Goal: Find specific page/section: Find specific page/section

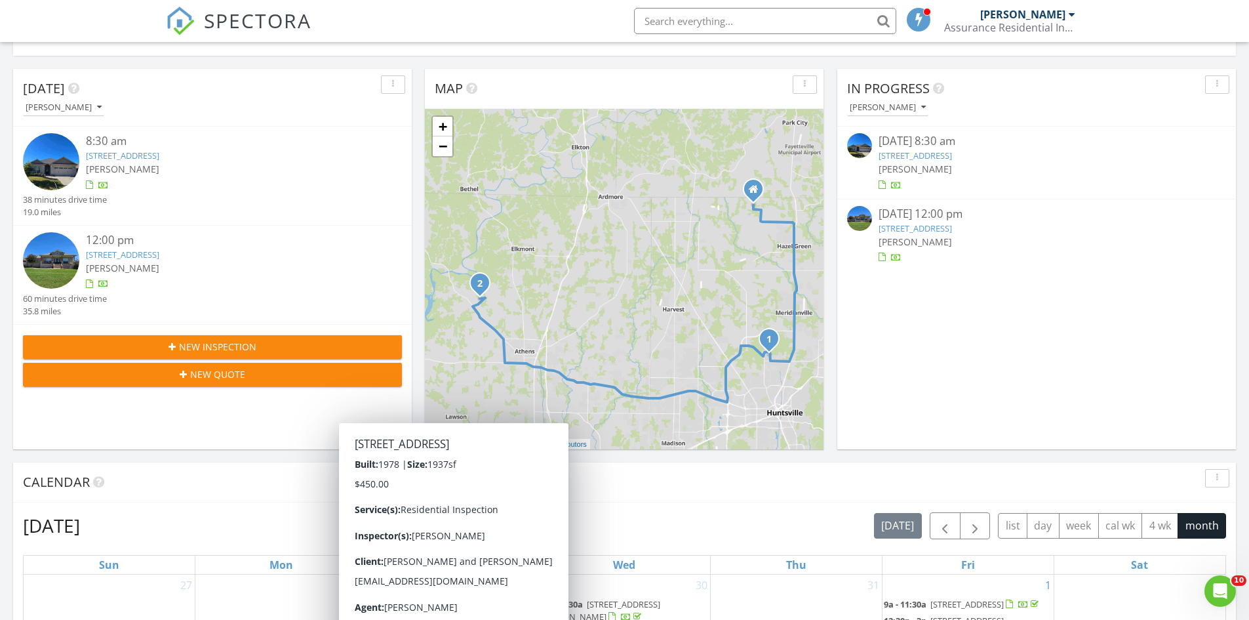
scroll to position [66, 0]
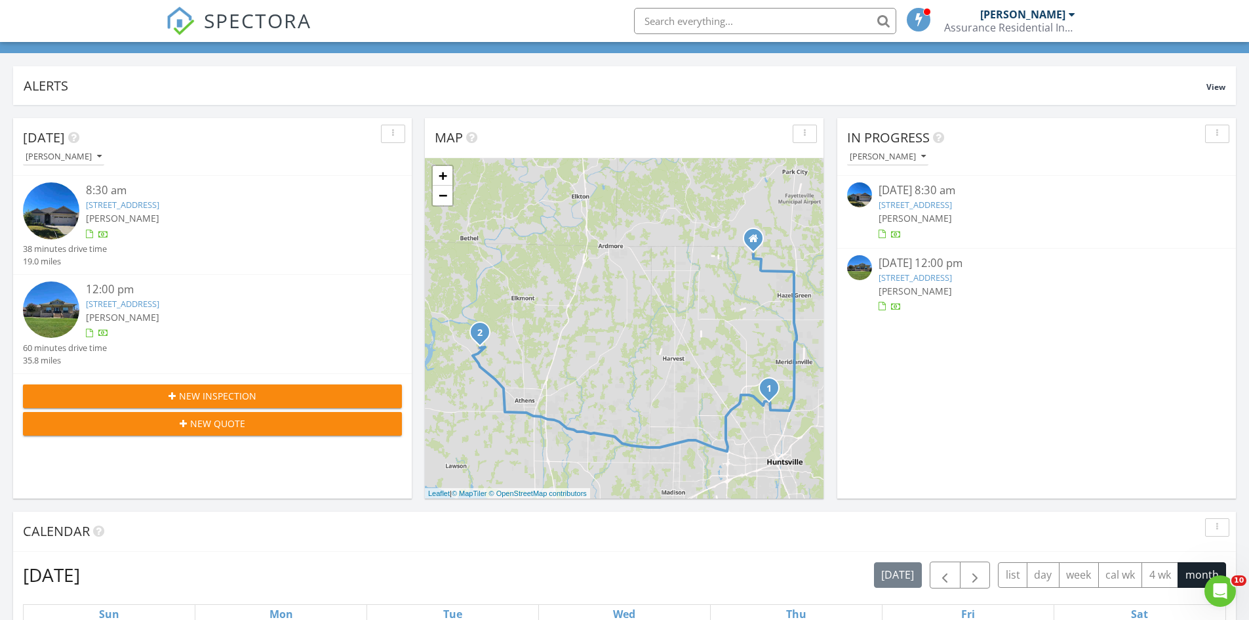
click at [938, 200] on link "[STREET_ADDRESS]" at bounding box center [915, 205] width 73 height 12
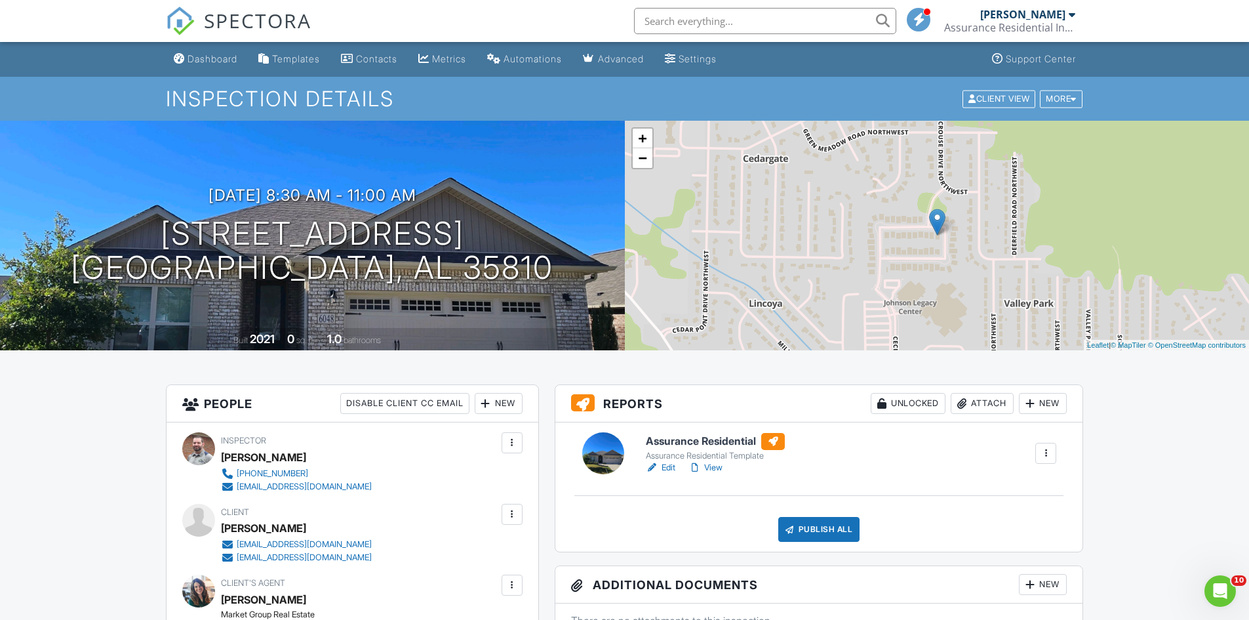
click at [699, 445] on h6 "Assurance Residential" at bounding box center [715, 441] width 139 height 17
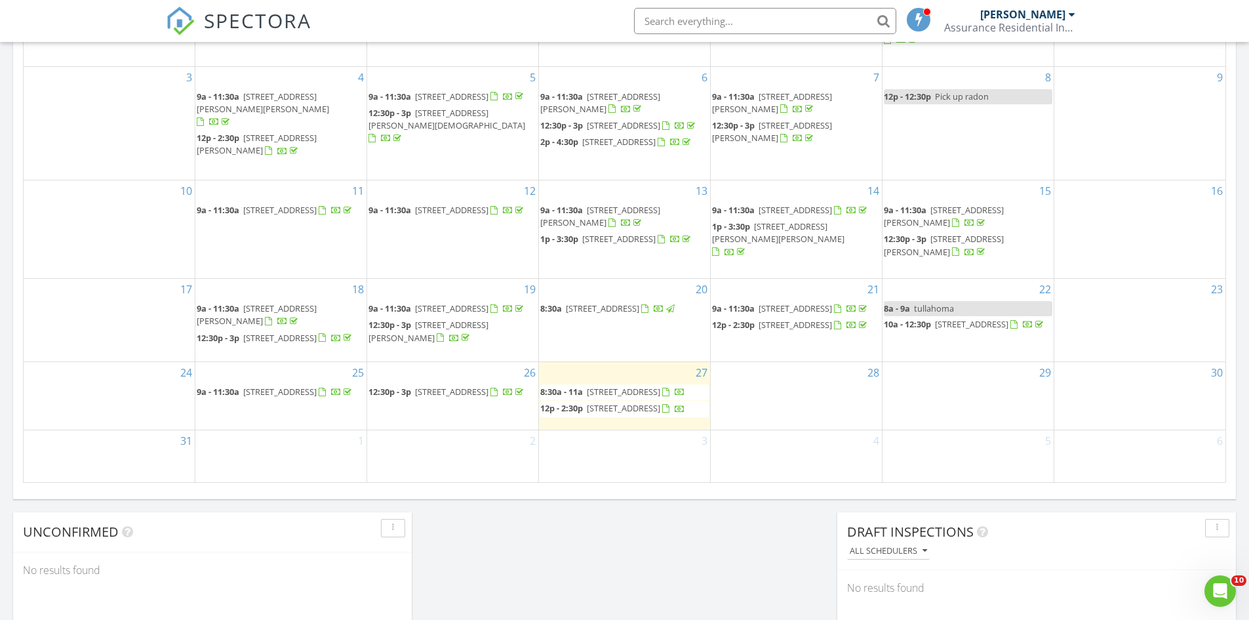
scroll to position [721, 0]
